Goal: Task Accomplishment & Management: Manage account settings

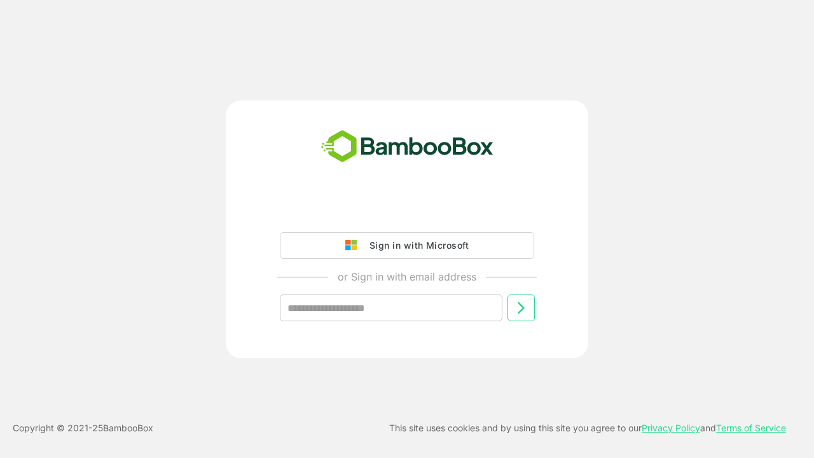
type input "**********"
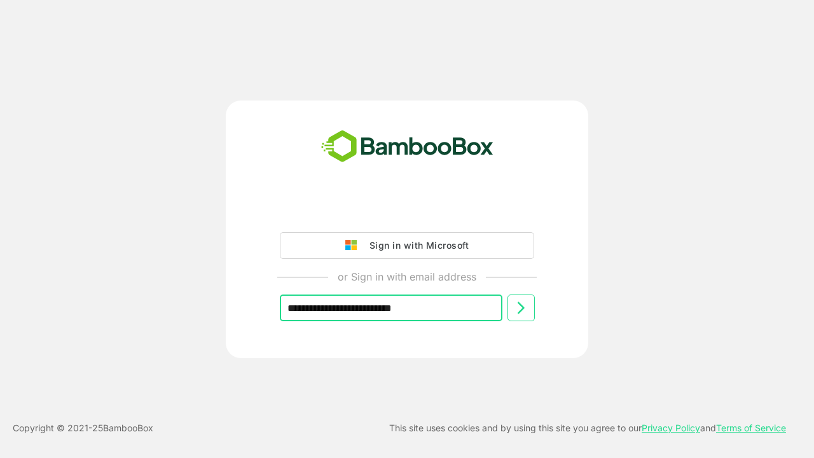
click at [521, 308] on icon at bounding box center [520, 307] width 15 height 15
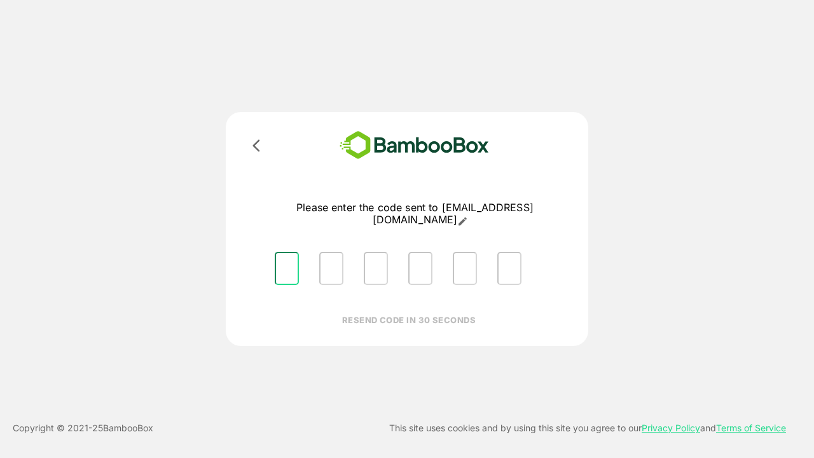
type input "*"
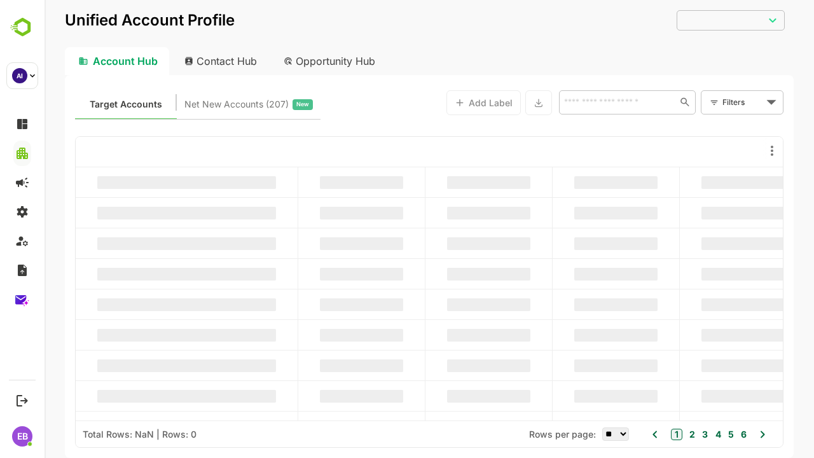
type input "**********"
